Goal: Information Seeking & Learning: Learn about a topic

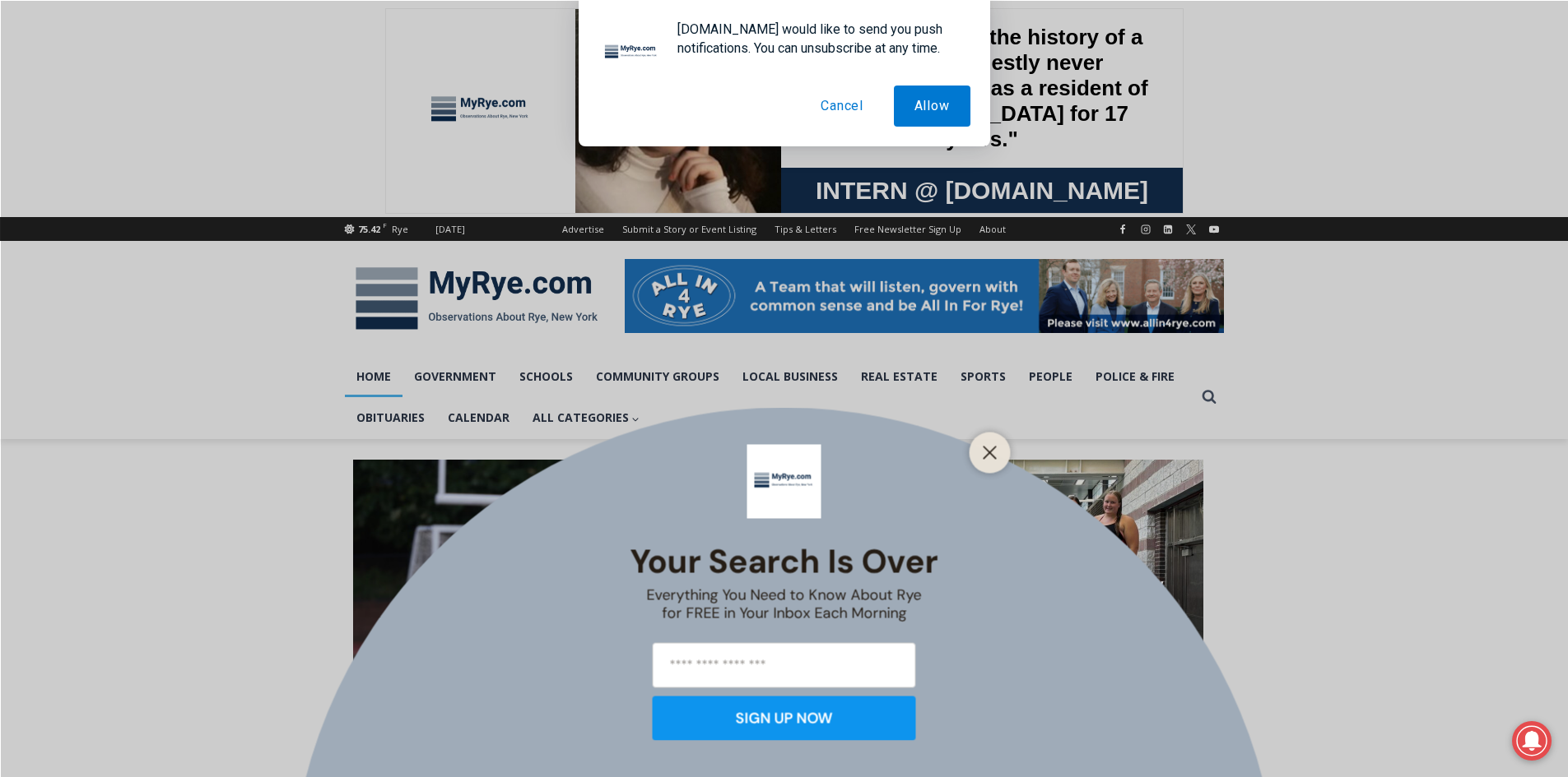
drag, startPoint x: 996, startPoint y: 450, endPoint x: 976, endPoint y: 444, distance: 20.9
click at [996, 450] on icon "Close" at bounding box center [989, 452] width 14 height 14
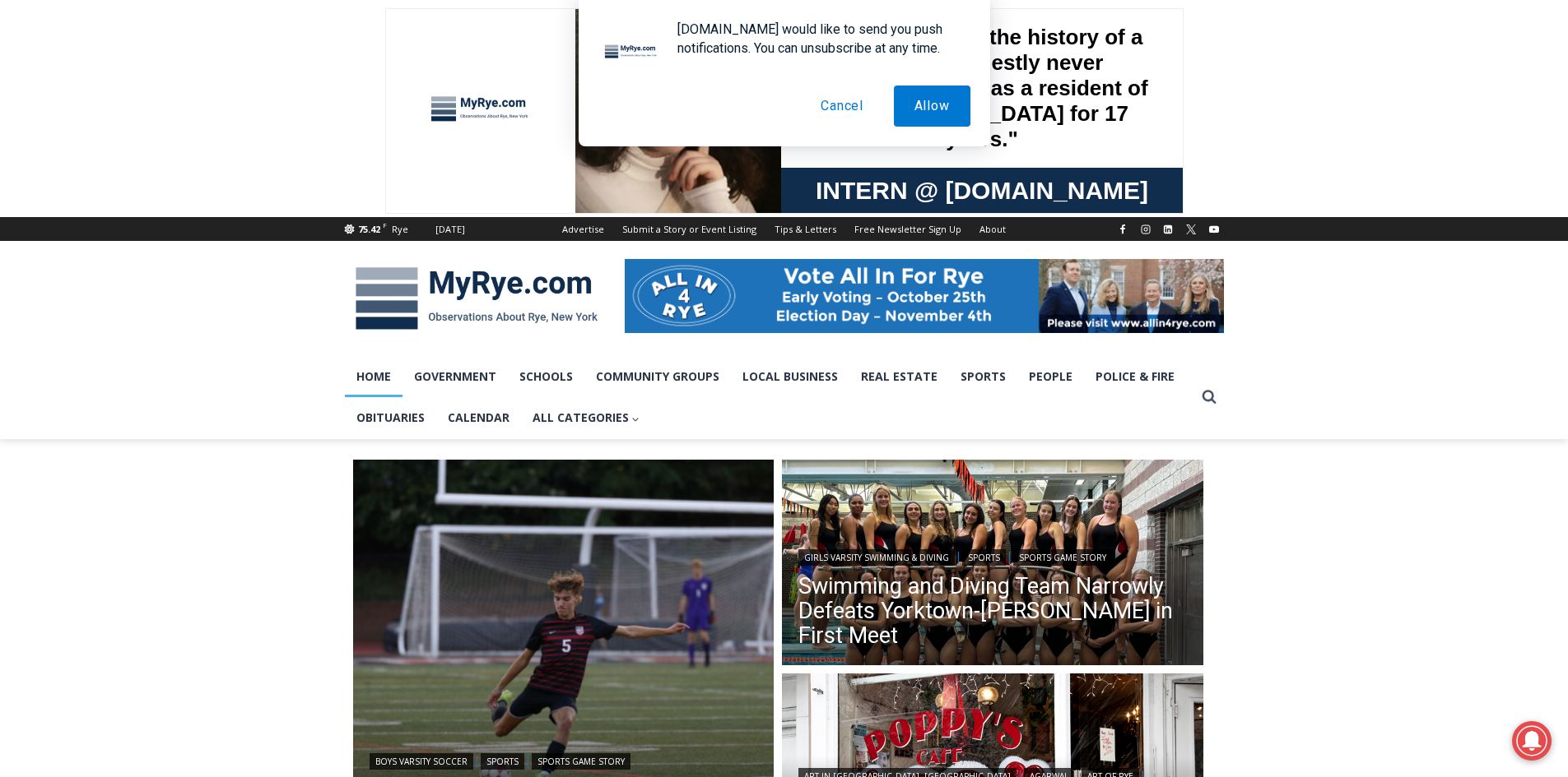
click at [862, 118] on button "Cancel" at bounding box center [842, 106] width 84 height 41
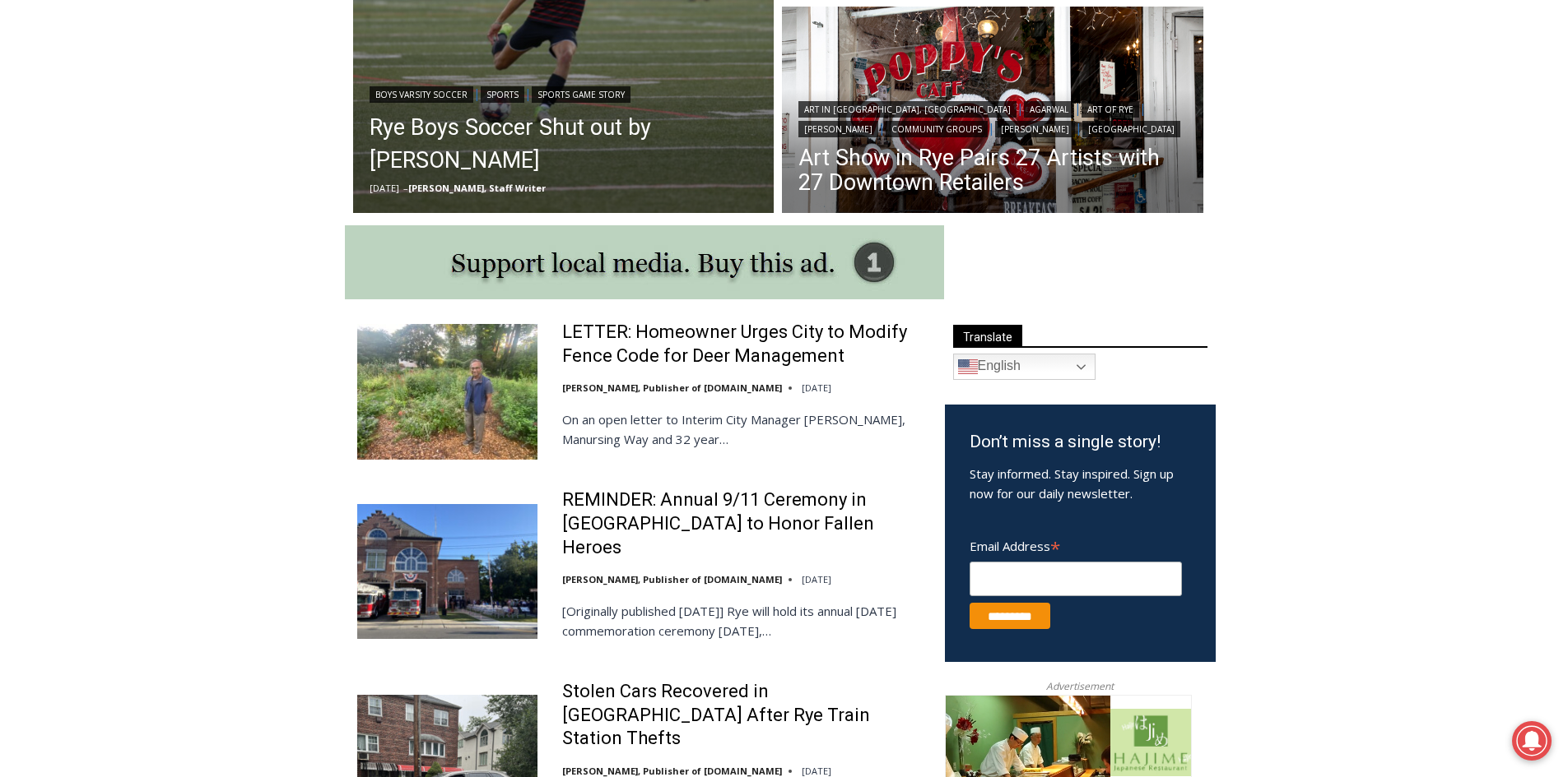
scroll to position [741, 0]
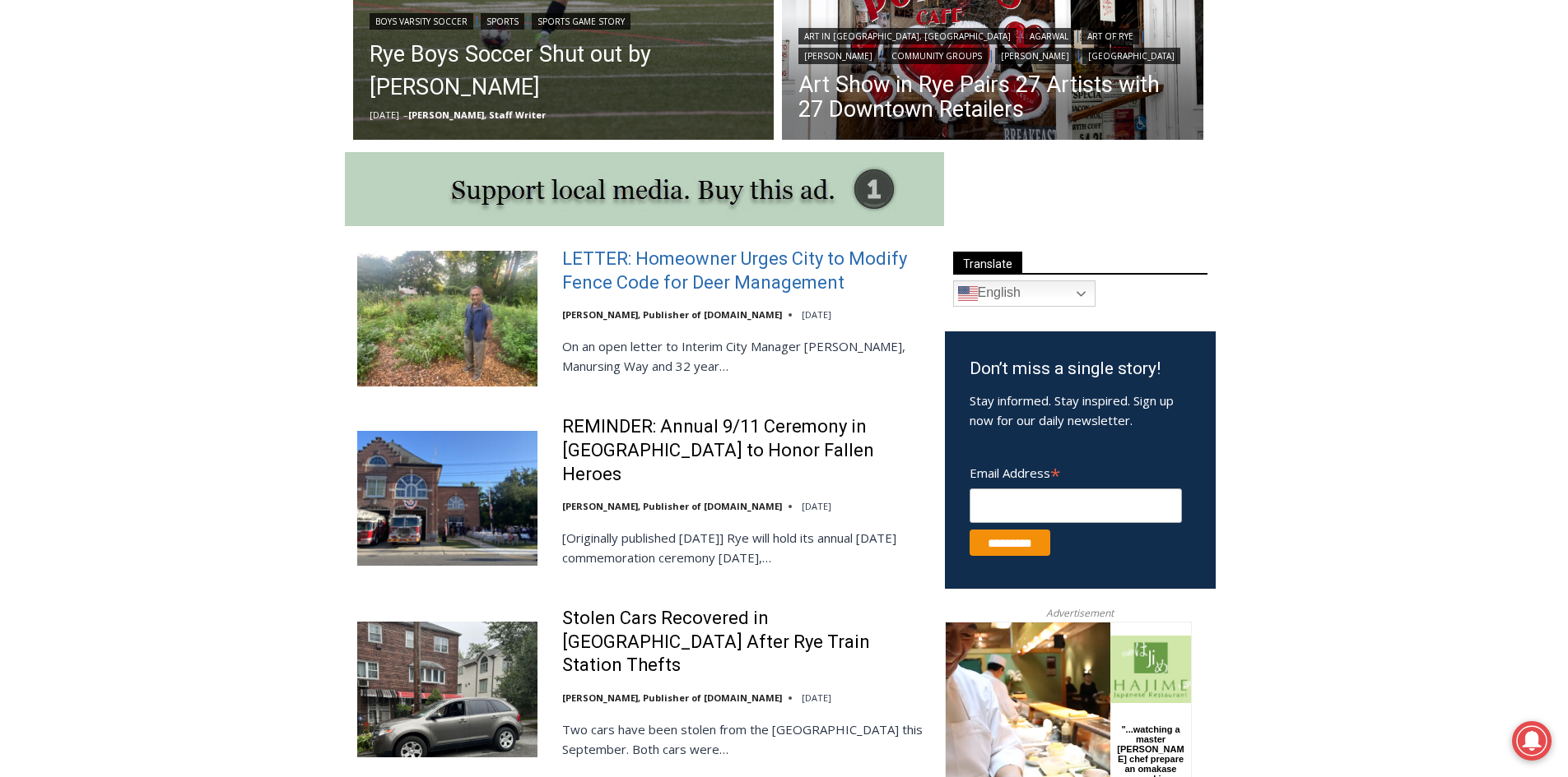
click at [664, 276] on link "LETTER: Homeowner Urges City to Modify Fence Code for Deer Management" at bounding box center [742, 271] width 361 height 47
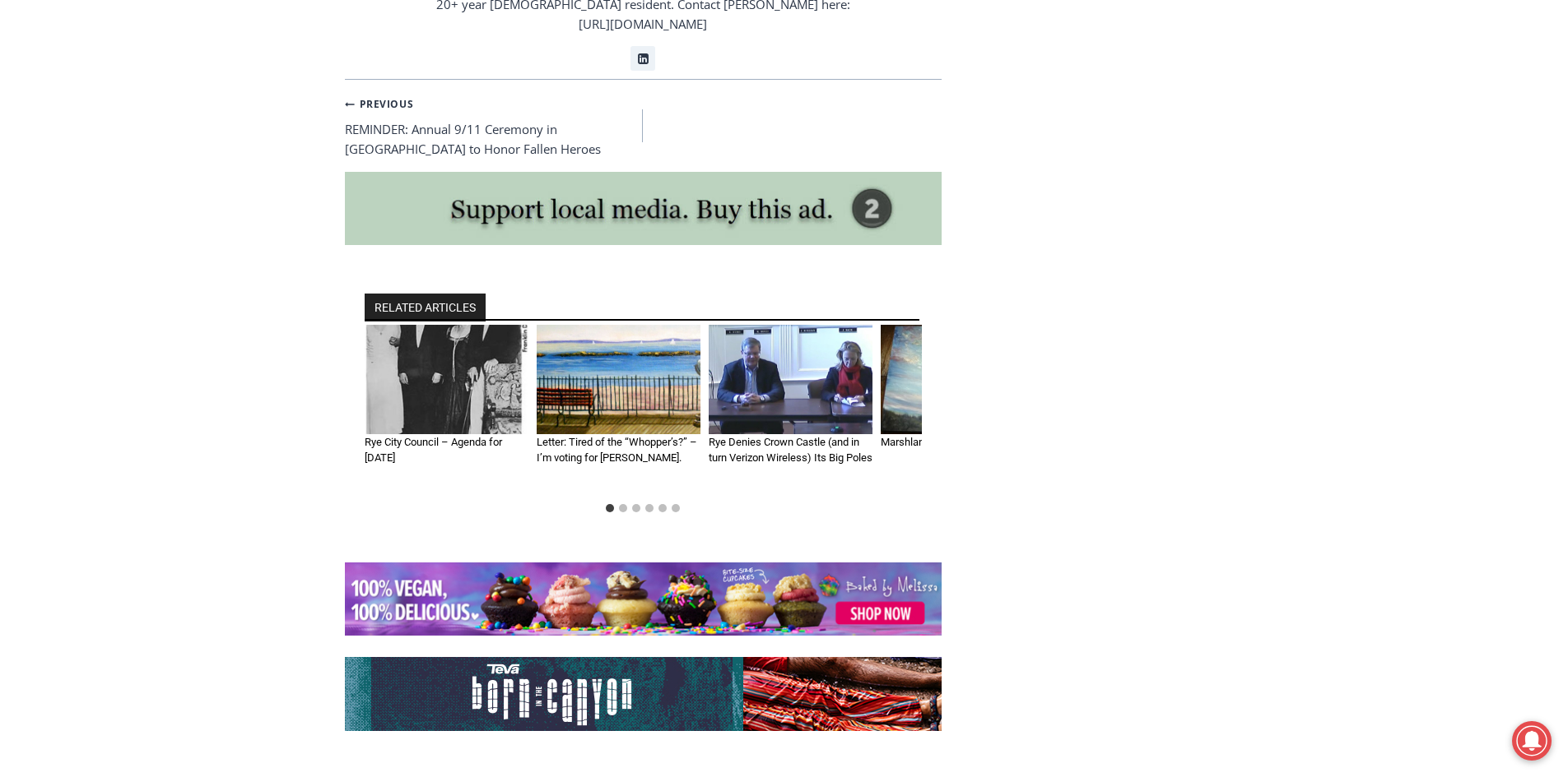
scroll to position [4195, 0]
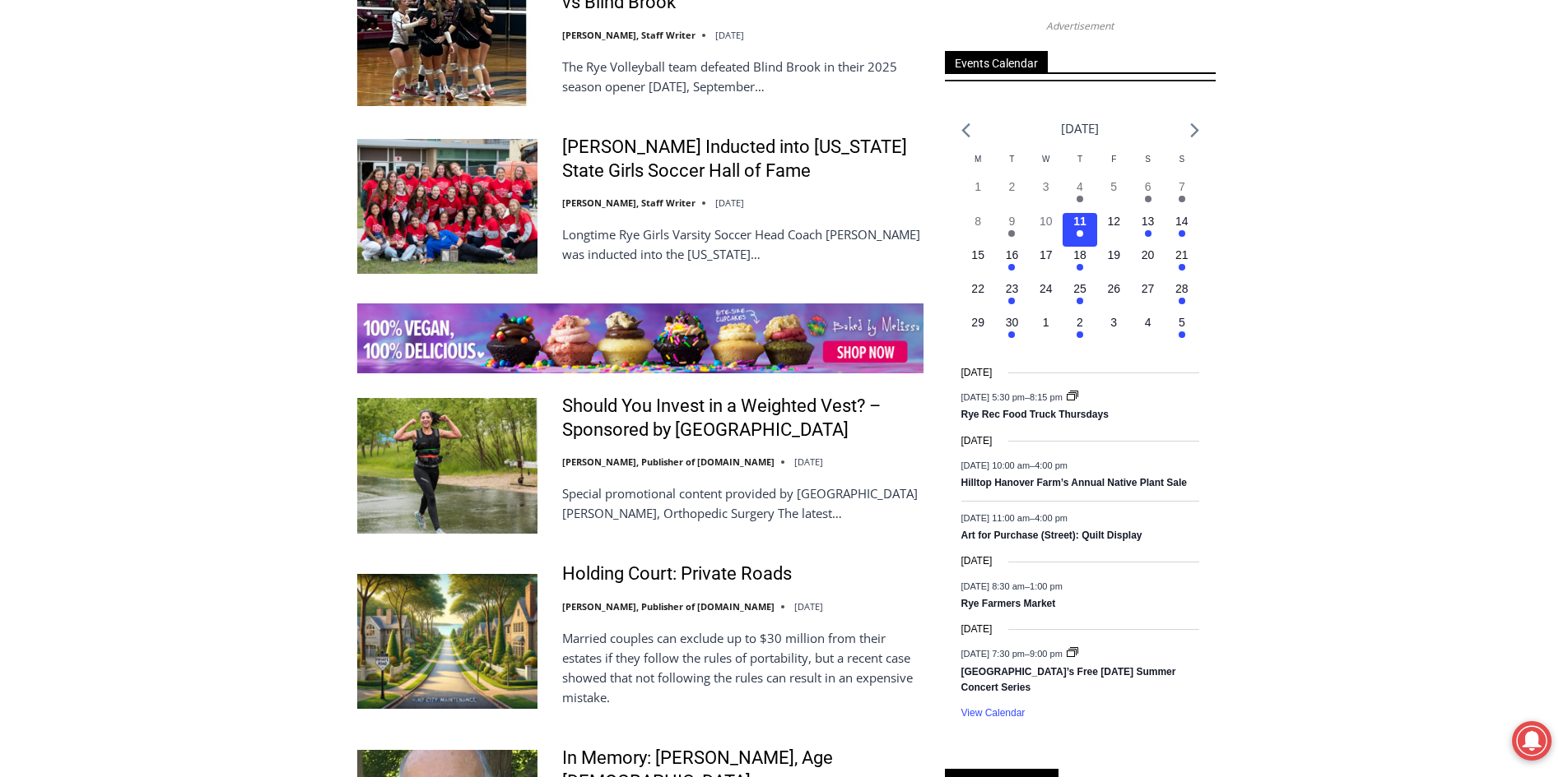
scroll to position [2551, 0]
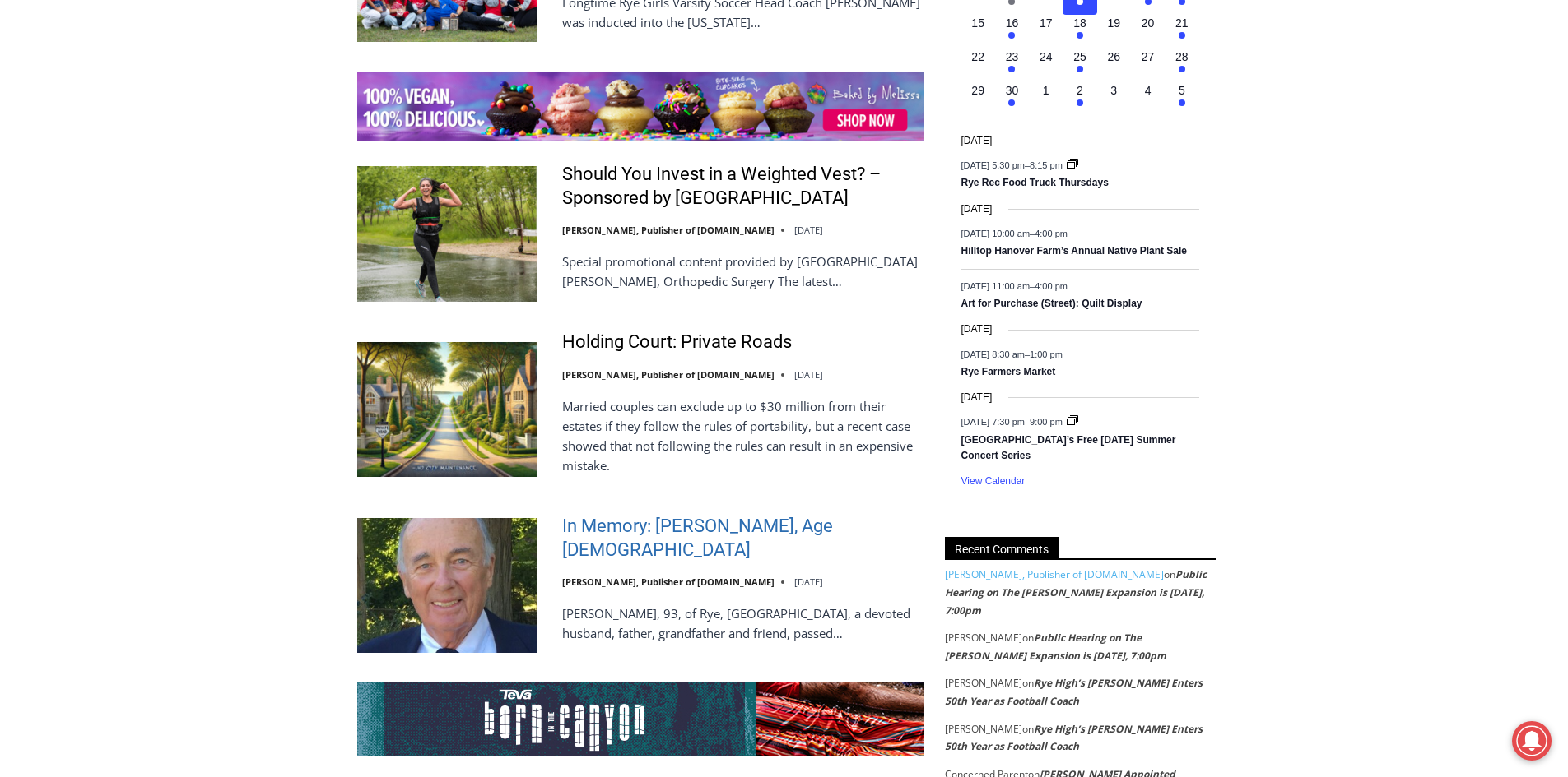
click at [603, 516] on link "In Memory: Richard Allen Hynson, Age 93" at bounding box center [742, 538] width 361 height 47
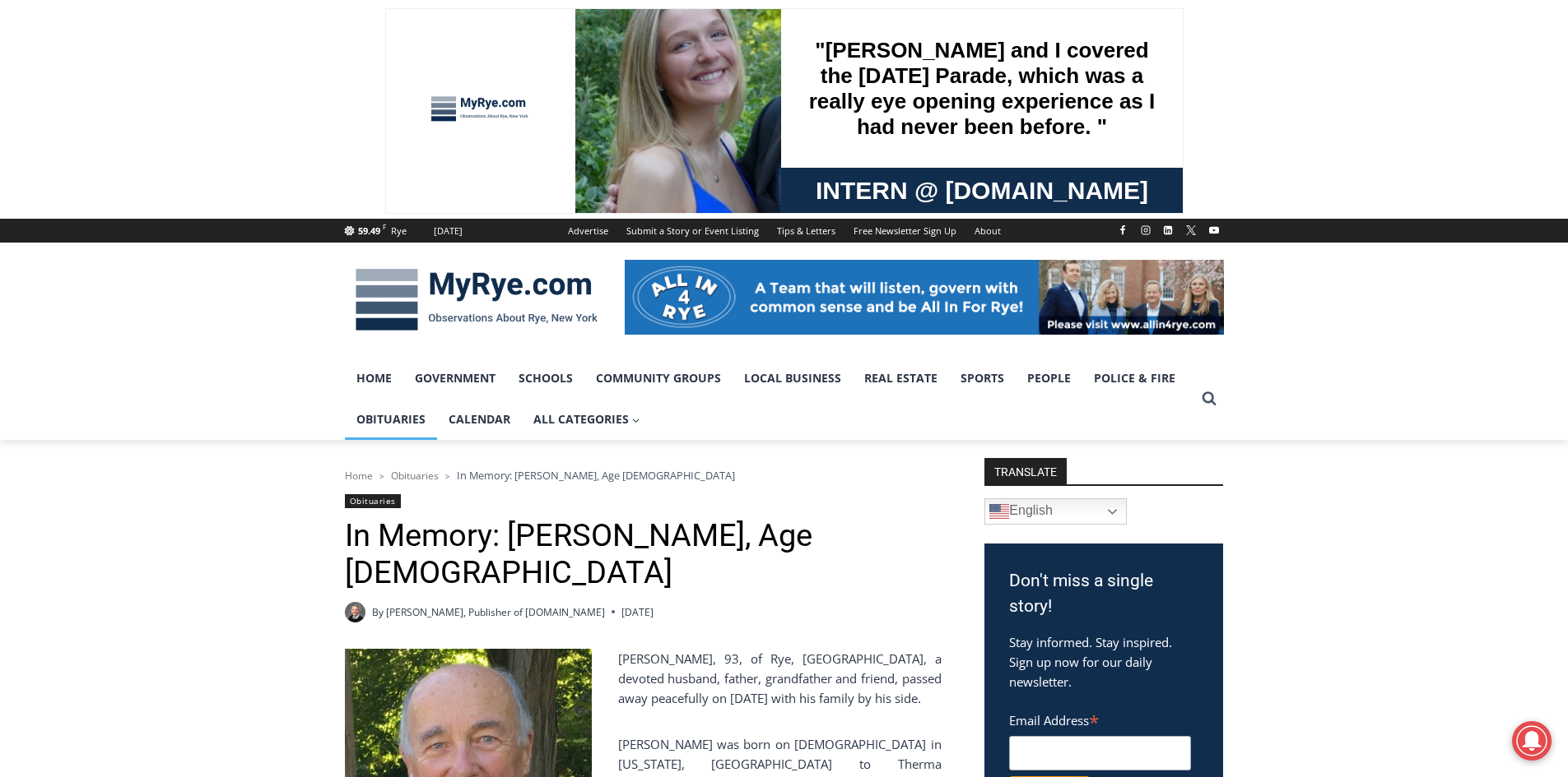
click at [406, 415] on link "Obituaries" at bounding box center [390, 419] width 92 height 41
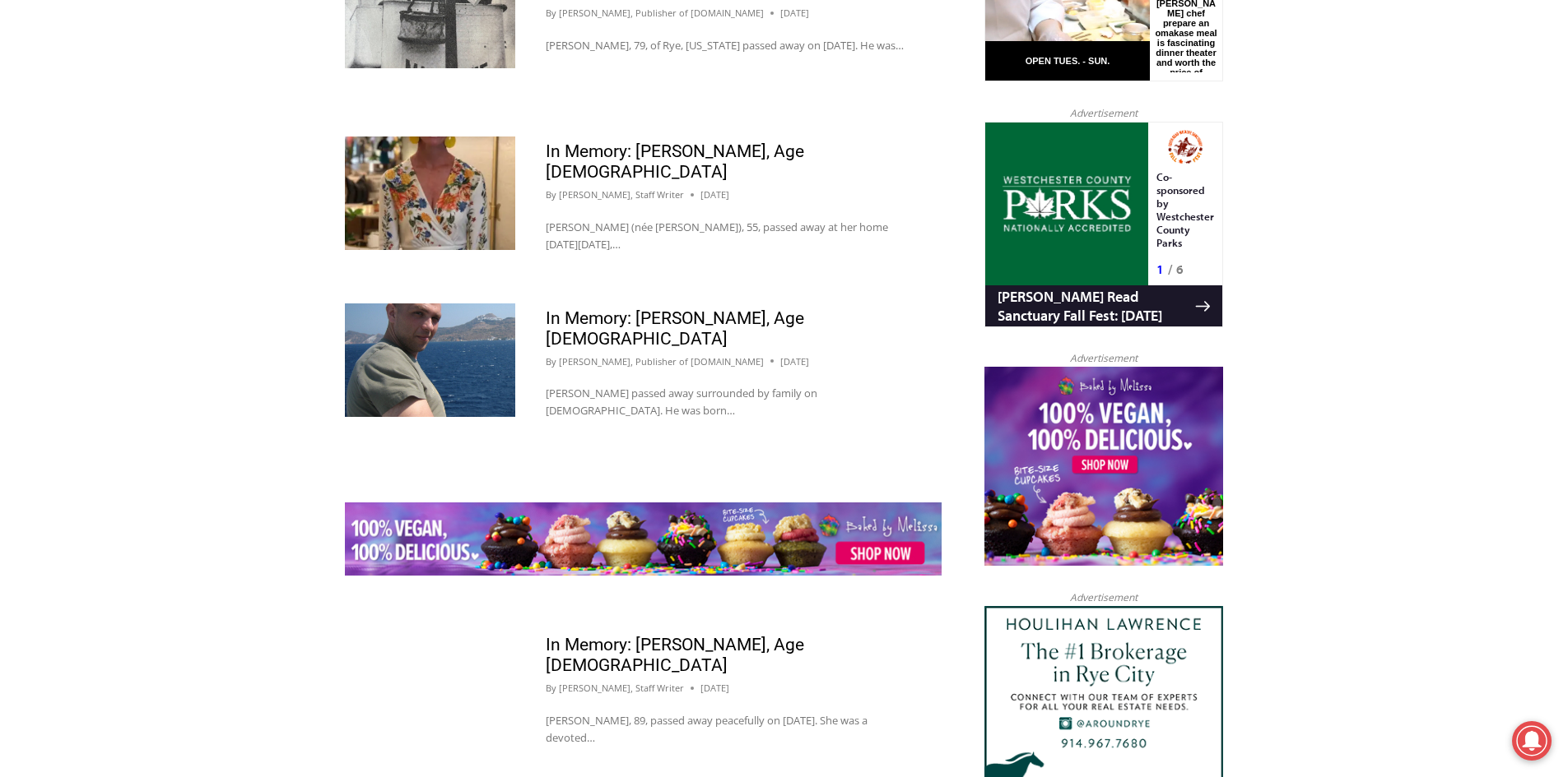
scroll to position [1700, 0]
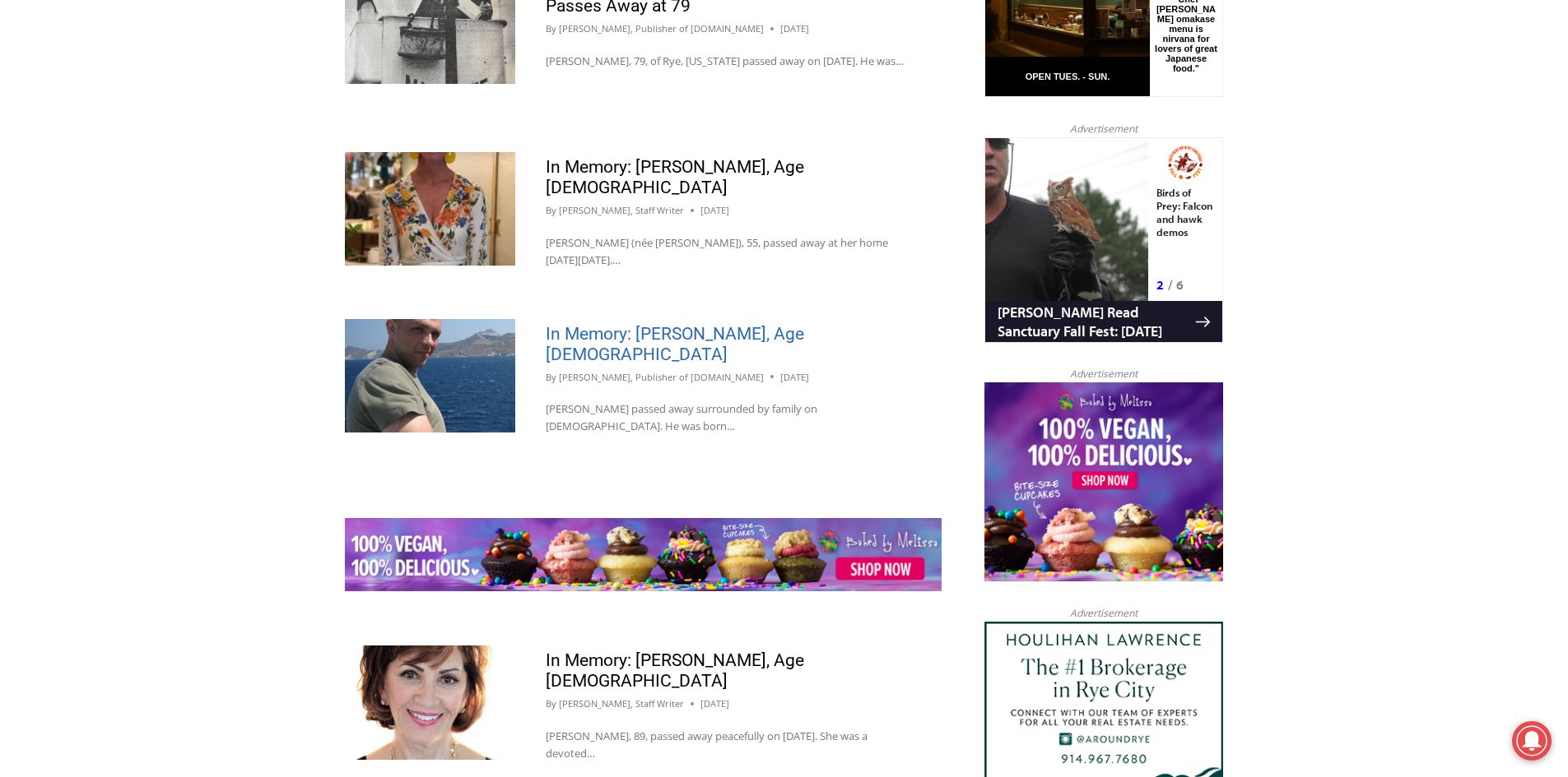
click at [668, 324] on link "In Memory: Rocco D. Caruso, Age 47" at bounding box center [675, 344] width 259 height 41
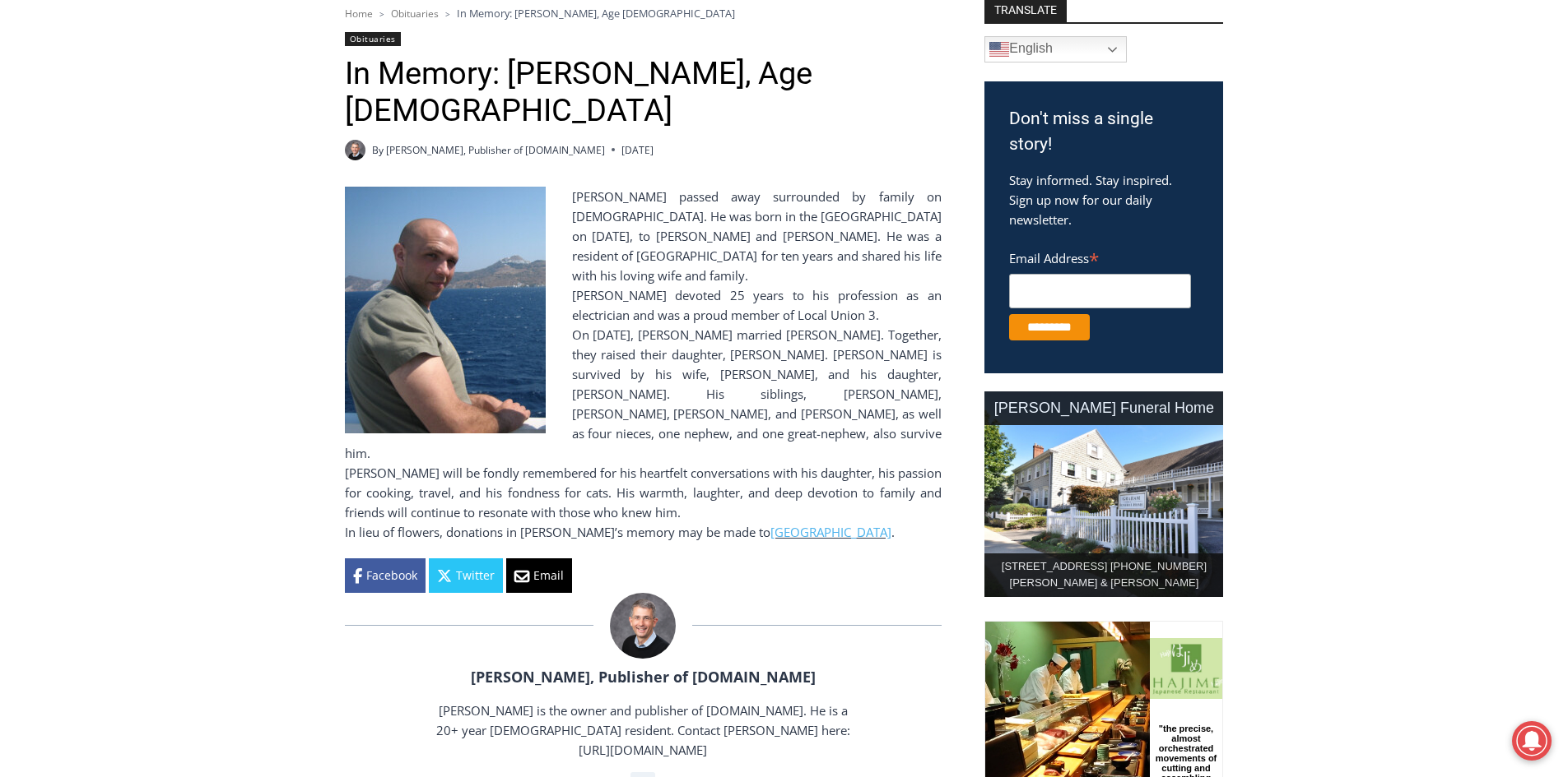
scroll to position [494, 0]
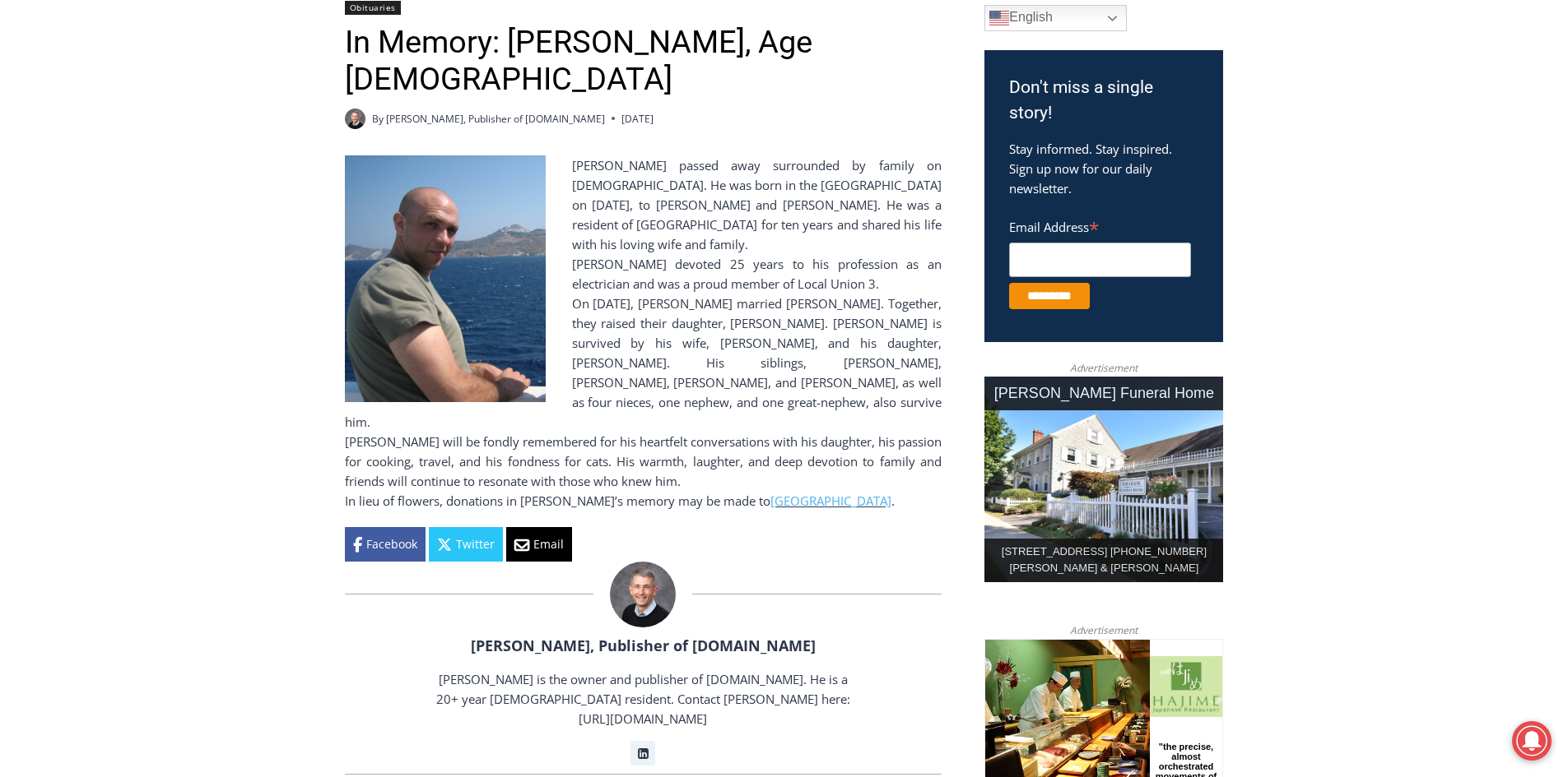
click at [423, 179] on img at bounding box center [445, 278] width 201 height 247
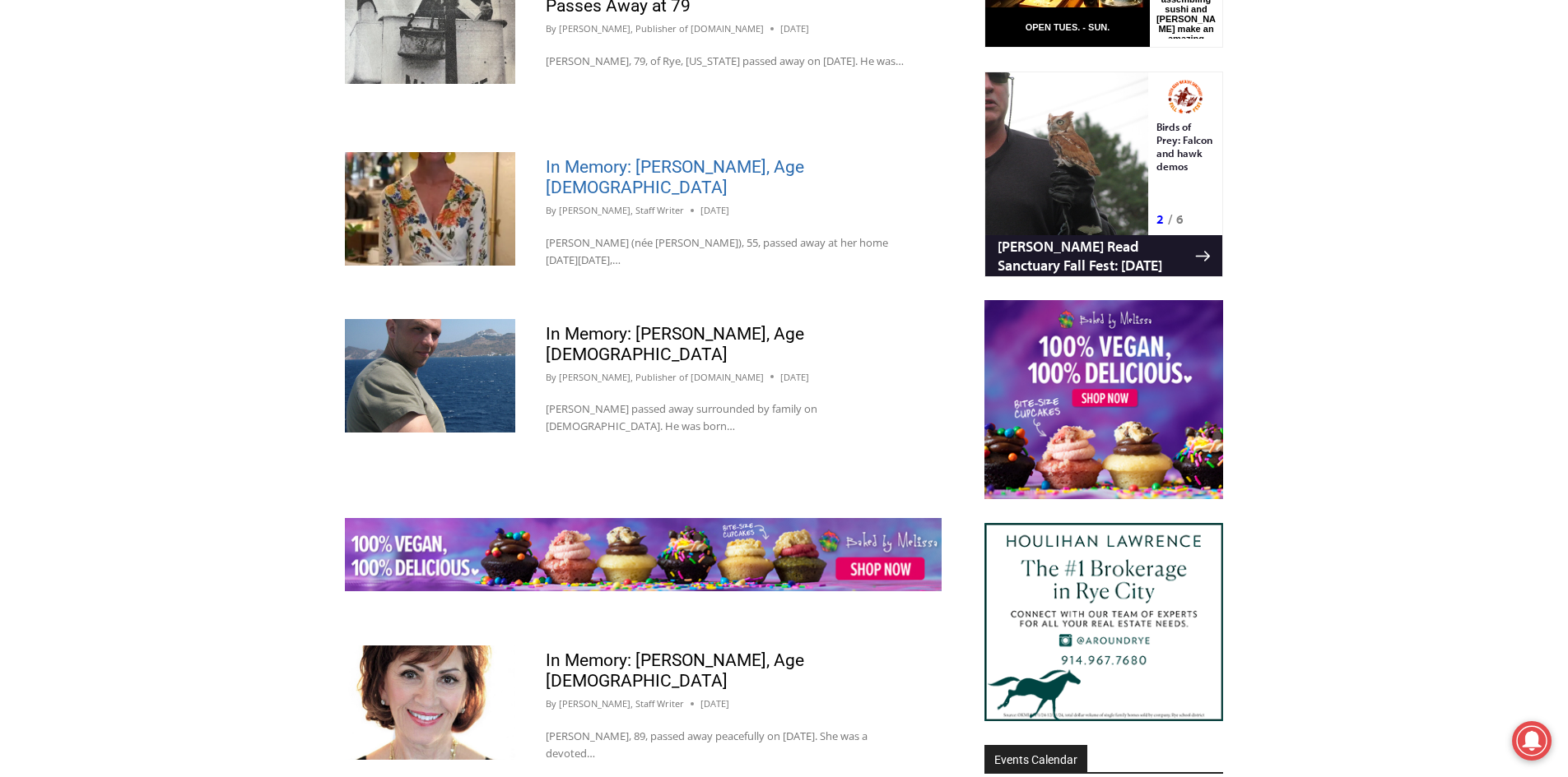
click at [650, 165] on link "In Memory: Allison C. Riggin, Age 55" at bounding box center [675, 177] width 259 height 41
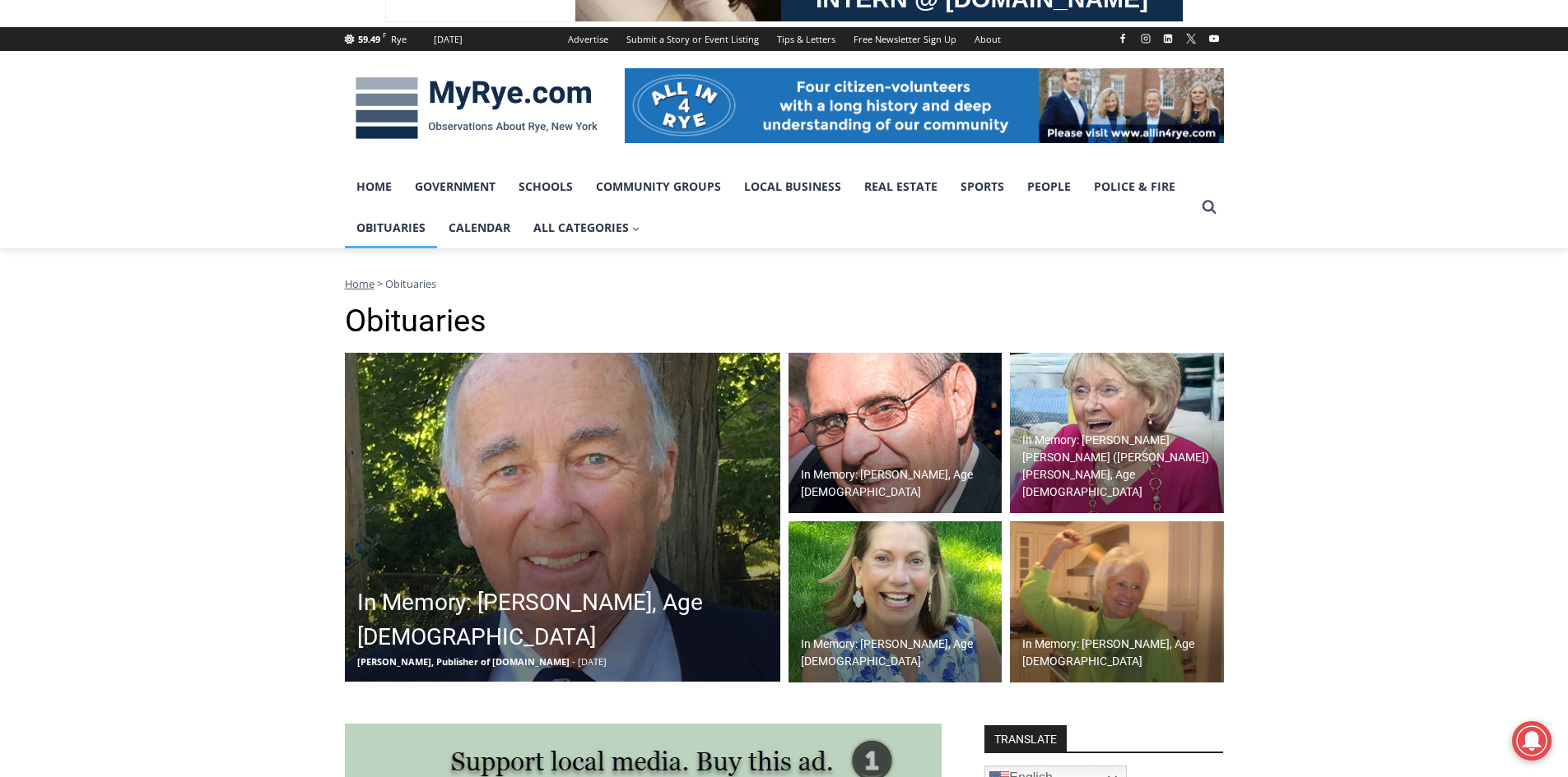
scroll to position [137, 0]
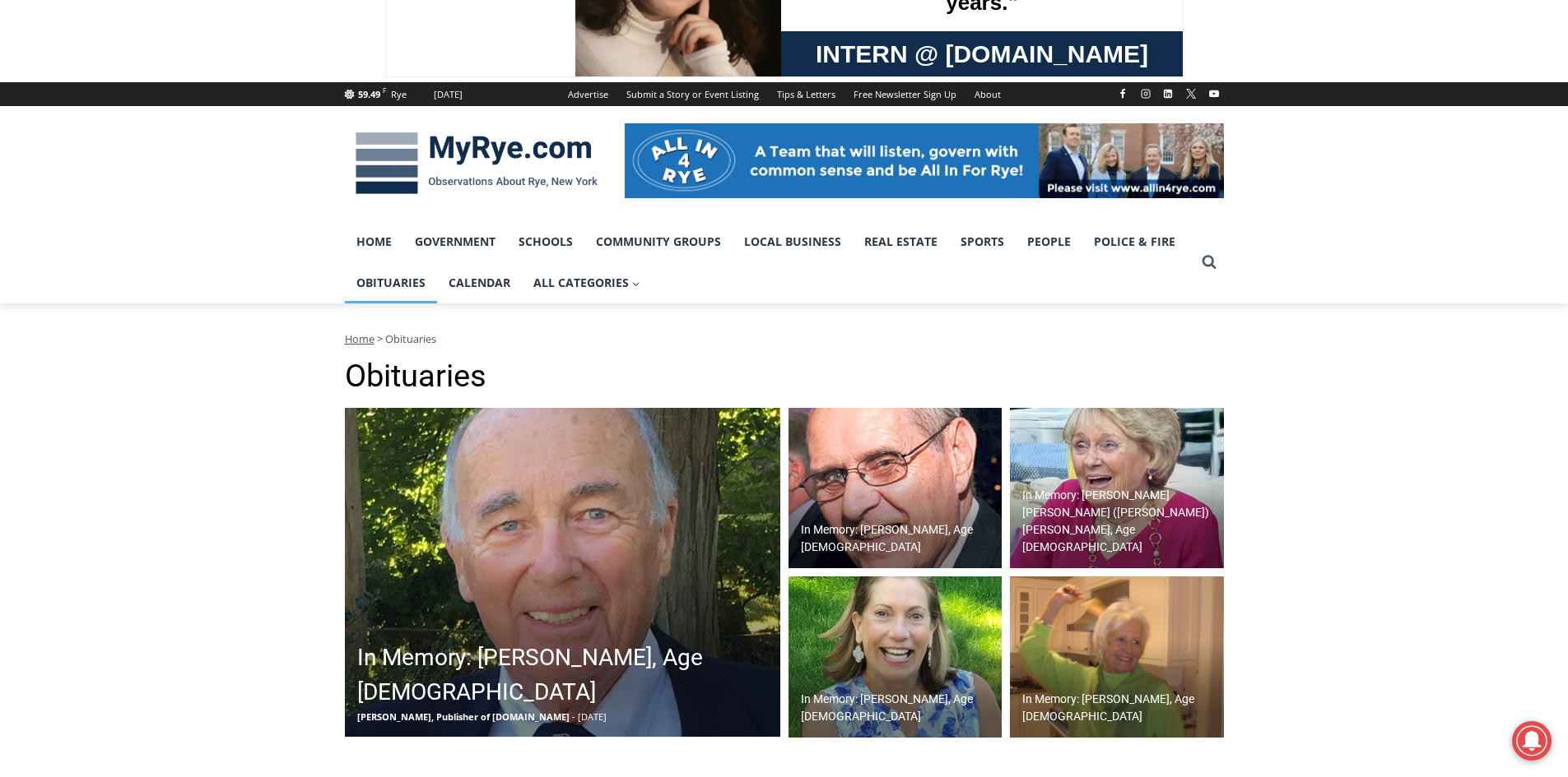
click at [895, 481] on img at bounding box center [895, 489] width 214 height 161
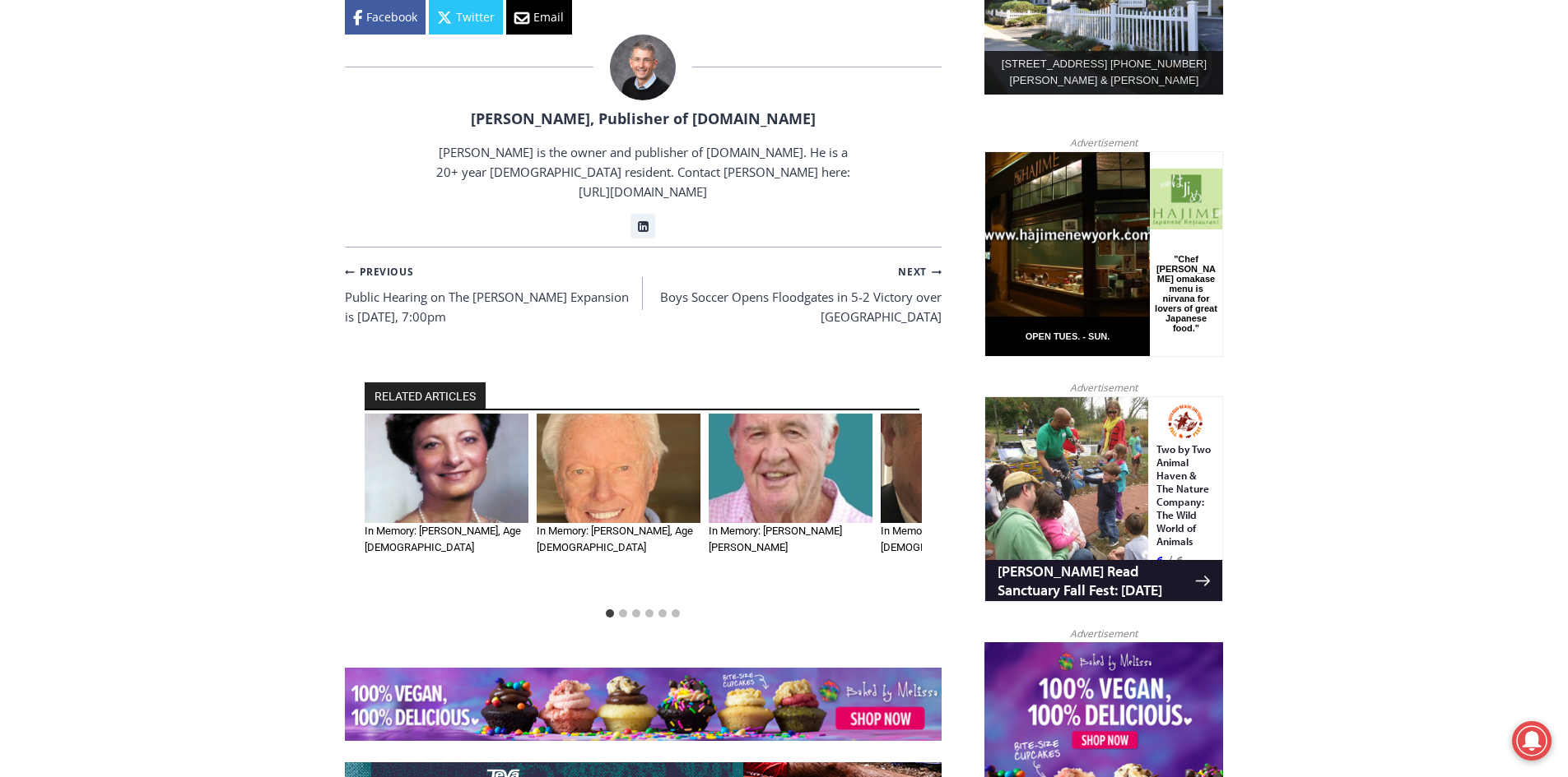
scroll to position [987, 0]
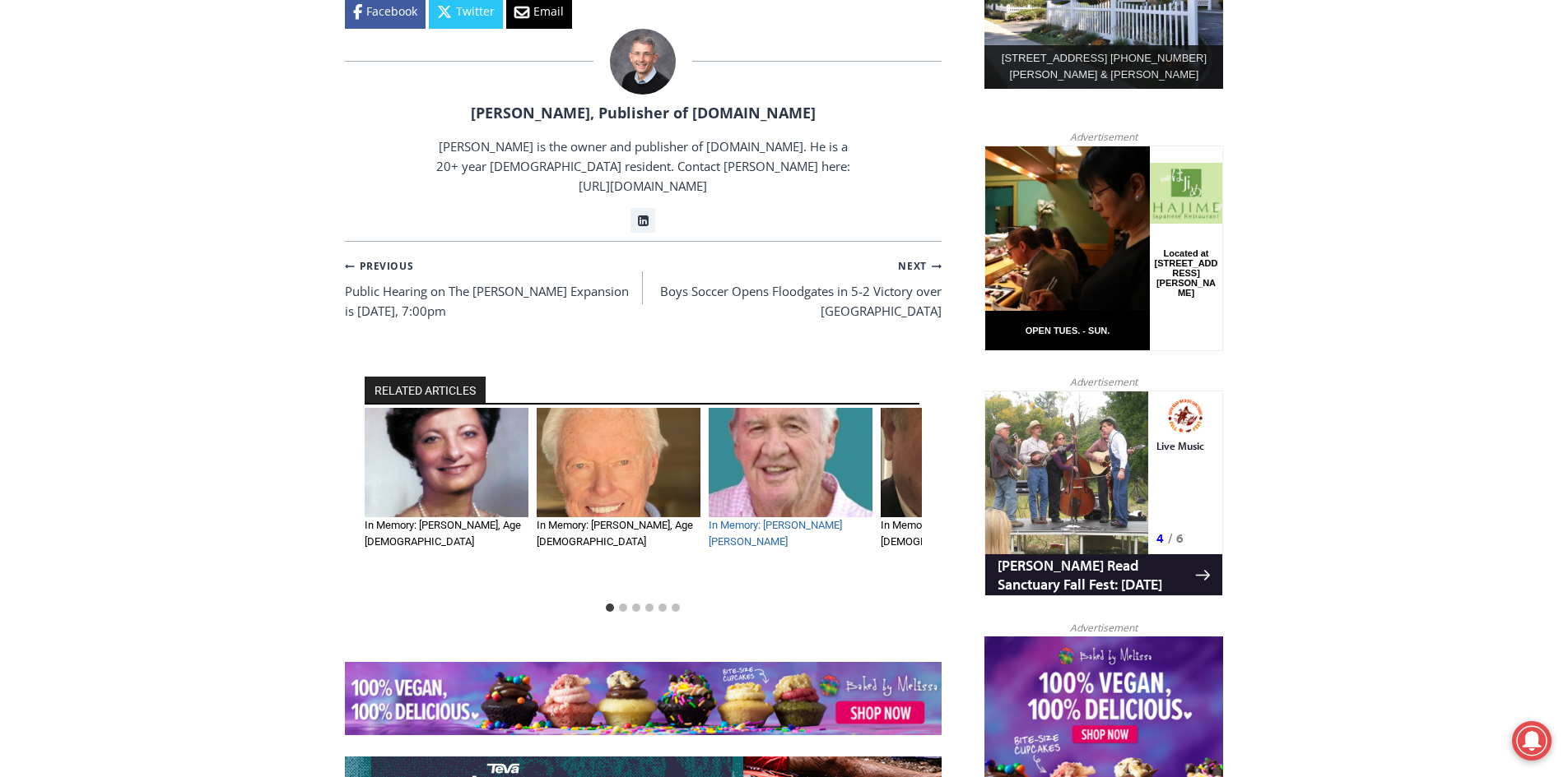
click at [801, 519] on link "In Memory: [PERSON_NAME] [PERSON_NAME]" at bounding box center [775, 534] width 133 height 29
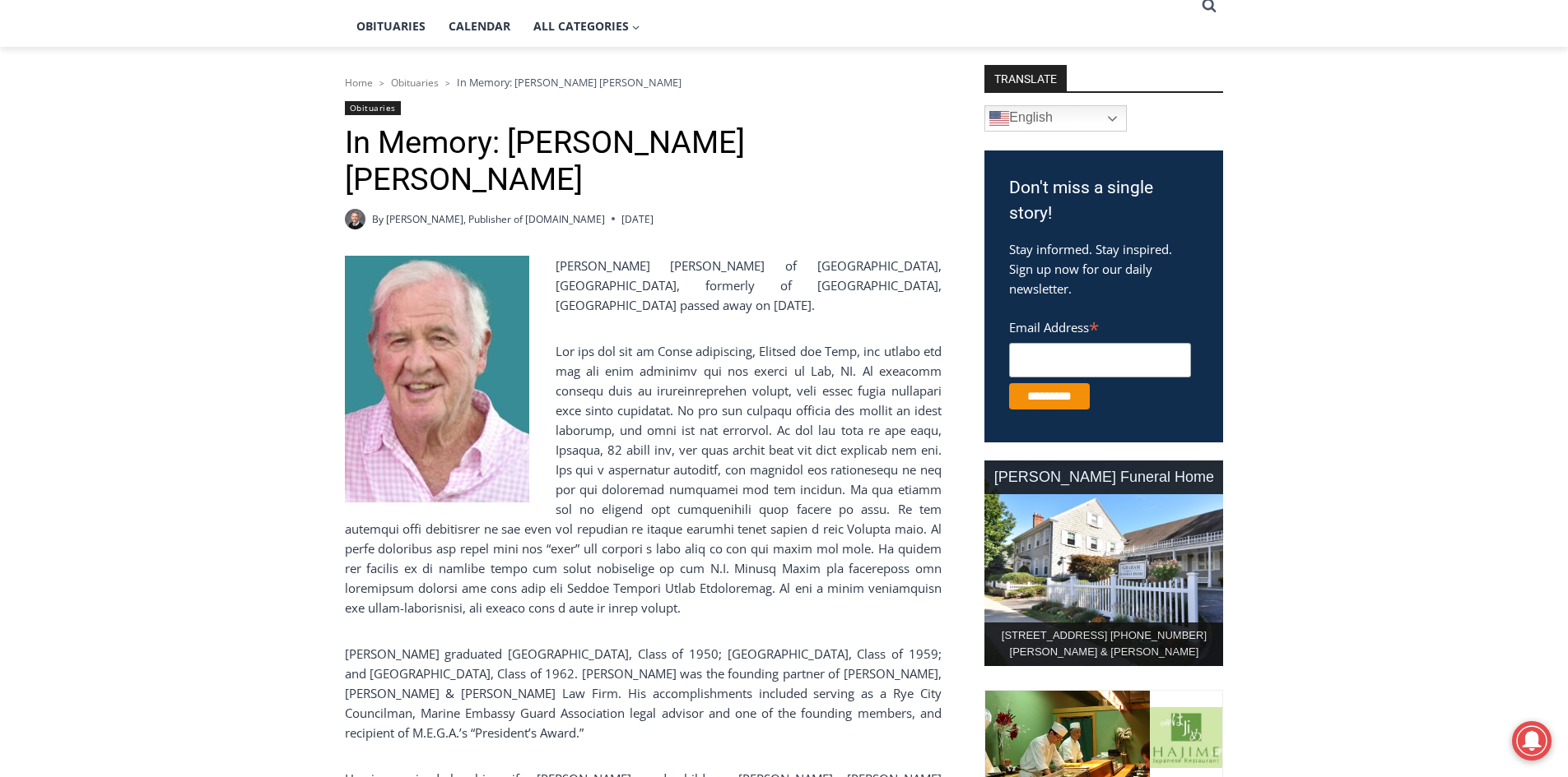
scroll to position [411, 0]
